Goal: Unclear

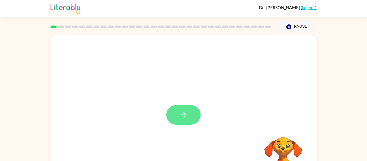
scroll to position [28, 0]
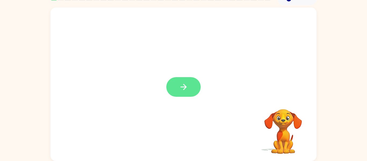
click at [179, 86] on icon "button" at bounding box center [183, 86] width 9 height 9
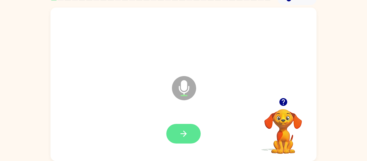
click at [173, 133] on button "button" at bounding box center [183, 134] width 34 height 20
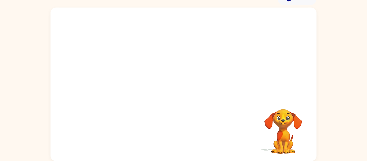
click at [153, 108] on div "Your browser must support playing .mp4 files to use Literably. Please try using…" at bounding box center [184, 84] width 266 height 153
click at [152, 111] on div "Your browser must support playing .mp4 files to use Literably. Please try using…" at bounding box center [184, 84] width 266 height 153
click at [184, 131] on div at bounding box center [183, 134] width 34 height 20
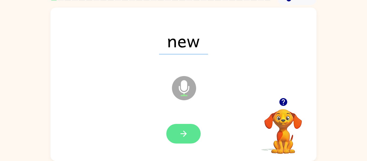
click at [188, 137] on button "button" at bounding box center [183, 134] width 34 height 20
click at [183, 127] on button "button" at bounding box center [183, 134] width 34 height 20
click at [181, 136] on icon "button" at bounding box center [183, 133] width 9 height 9
click at [192, 134] on button "button" at bounding box center [183, 134] width 34 height 20
click at [188, 130] on icon "button" at bounding box center [183, 133] width 9 height 9
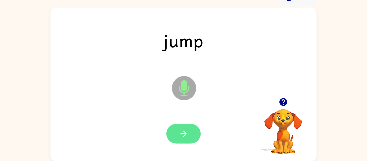
click at [185, 128] on button "button" at bounding box center [183, 134] width 34 height 20
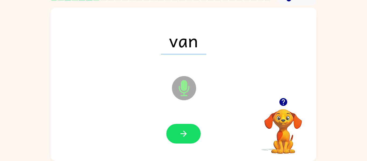
click at [185, 128] on button "button" at bounding box center [183, 134] width 34 height 20
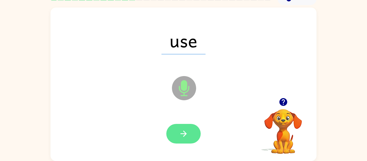
click at [177, 131] on button "button" at bounding box center [183, 134] width 34 height 20
click at [186, 136] on icon "button" at bounding box center [183, 133] width 9 height 9
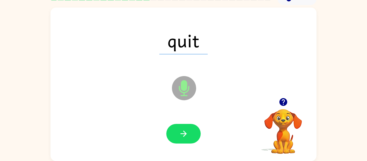
click at [186, 136] on icon "button" at bounding box center [183, 133] width 9 height 9
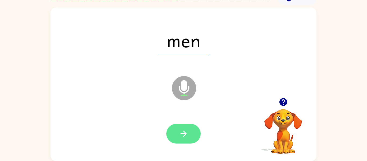
click at [187, 134] on icon "button" at bounding box center [183, 133] width 9 height 9
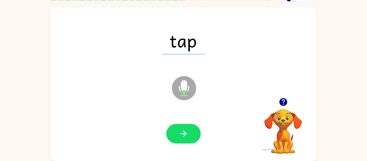
click at [187, 134] on icon "button" at bounding box center [183, 133] width 9 height 9
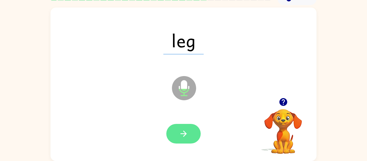
click at [182, 132] on icon "button" at bounding box center [183, 133] width 9 height 9
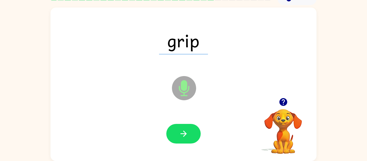
click at [182, 132] on icon "button" at bounding box center [183, 133] width 9 height 9
click at [192, 91] on icon at bounding box center [184, 88] width 24 height 24
click at [181, 90] on icon at bounding box center [184, 88] width 24 height 24
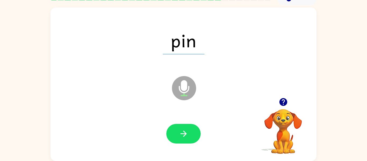
click at [181, 90] on icon at bounding box center [184, 88] width 24 height 24
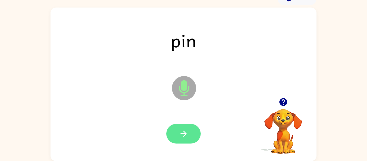
click at [190, 133] on button "button" at bounding box center [183, 134] width 34 height 20
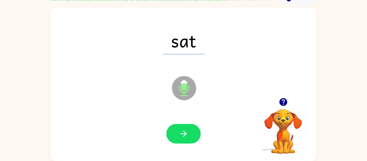
click at [190, 133] on button "button" at bounding box center [183, 134] width 34 height 20
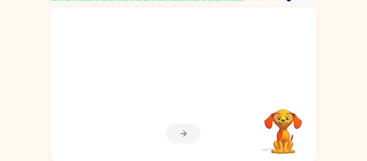
click at [113, 105] on div at bounding box center [184, 84] width 266 height 153
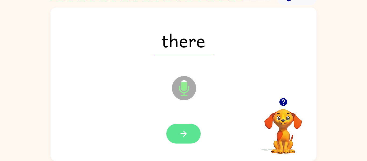
click at [181, 128] on button "button" at bounding box center [183, 134] width 34 height 20
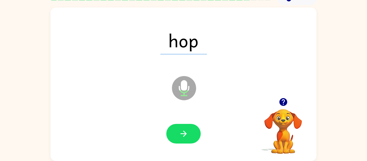
click at [181, 128] on button "button" at bounding box center [183, 134] width 34 height 20
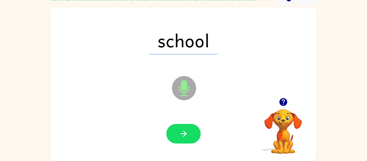
click at [181, 128] on button "button" at bounding box center [183, 134] width 34 height 20
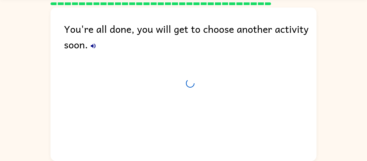
scroll to position [18, 0]
